Goal: Entertainment & Leisure: Consume media (video, audio)

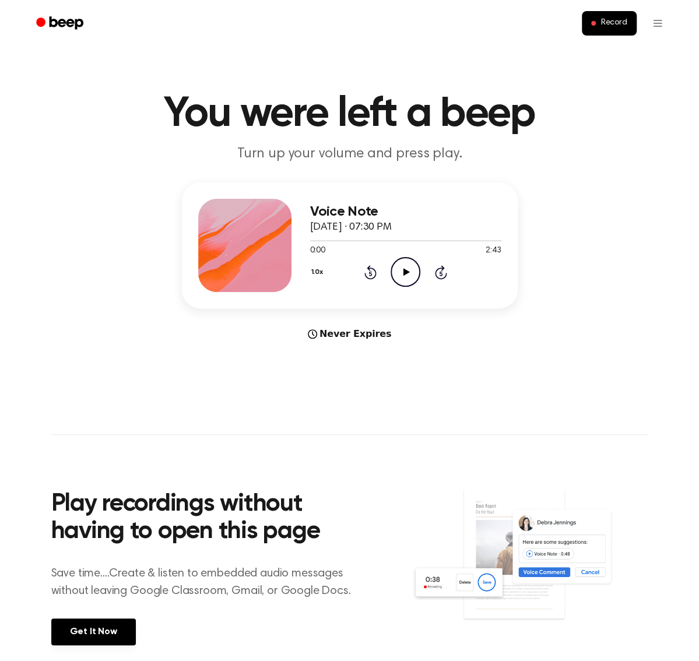
click at [412, 270] on icon "Play Audio" at bounding box center [406, 272] width 30 height 30
click at [401, 272] on icon "Pause Audio" at bounding box center [406, 272] width 30 height 30
click at [367, 273] on icon "Rewind 5 seconds" at bounding box center [370, 272] width 13 height 15
click at [392, 278] on circle at bounding box center [405, 272] width 29 height 29
click at [373, 272] on icon "Rewind 5 seconds" at bounding box center [370, 272] width 13 height 15
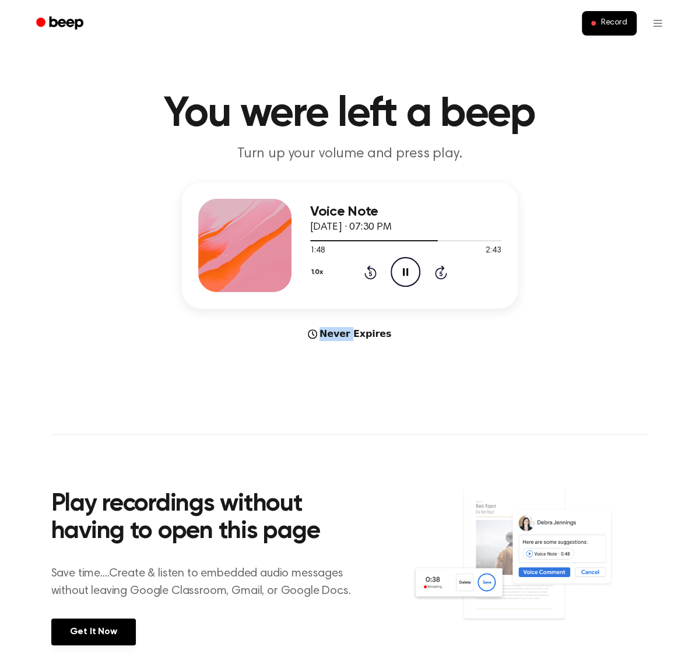
click at [373, 272] on icon "Rewind 5 seconds" at bounding box center [370, 272] width 13 height 15
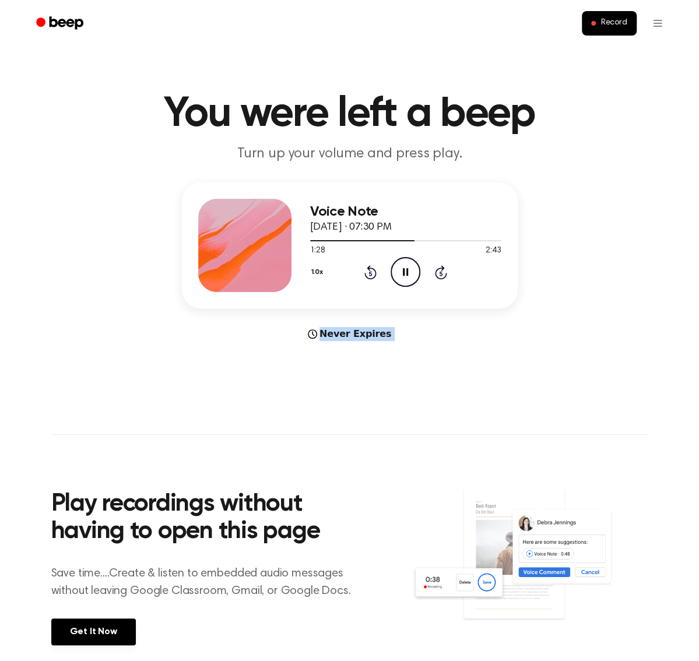
click at [373, 272] on icon "Rewind 5 seconds" at bounding box center [370, 272] width 13 height 15
click at [391, 393] on main "You were left a beep Turn up your volume and press play. Voice Note [DATE] · 07…" at bounding box center [349, 348] width 699 height 697
click at [395, 275] on icon "Pause Audio" at bounding box center [406, 272] width 30 height 30
click at [402, 275] on icon "Play Audio" at bounding box center [406, 272] width 30 height 30
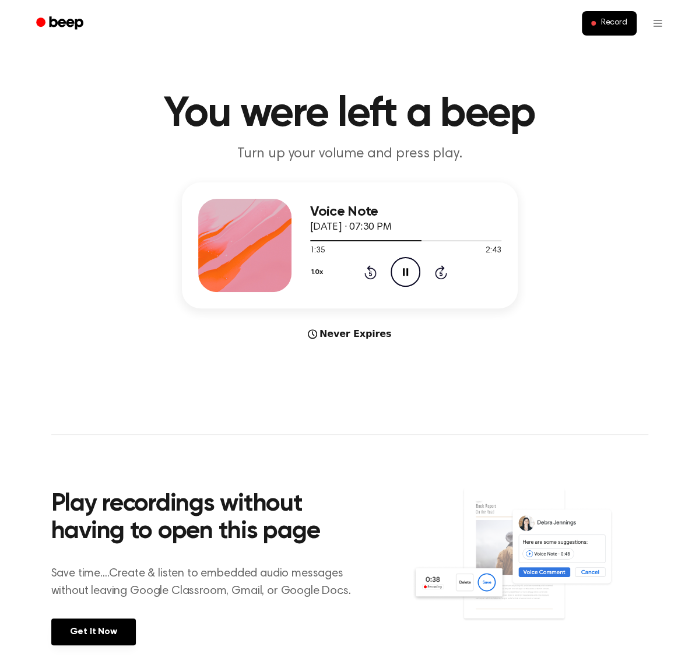
click at [405, 271] on icon "Pause Audio" at bounding box center [406, 272] width 30 height 30
click at [404, 273] on icon at bounding box center [406, 272] width 6 height 8
